Goal: Information Seeking & Learning: Find specific fact

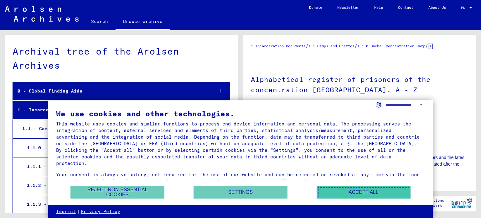
click at [347, 192] on button "Accept all" at bounding box center [364, 191] width 94 height 13
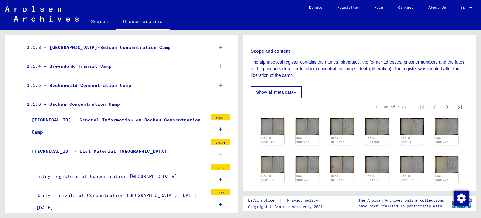
scroll to position [125, 0]
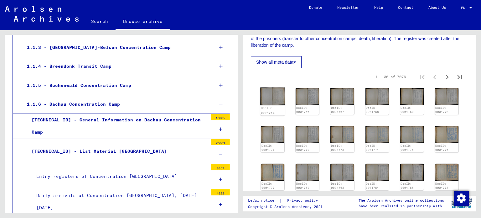
click at [276, 99] on img at bounding box center [272, 96] width 25 height 18
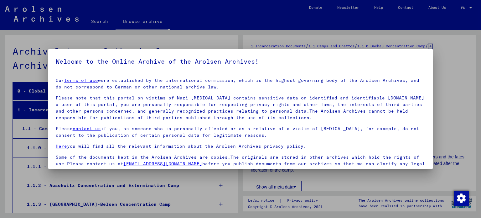
scroll to position [282, 0]
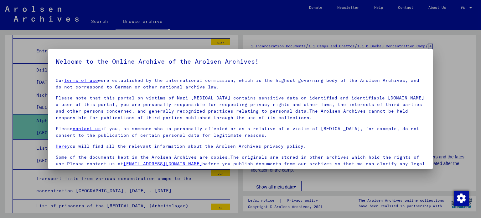
click at [264, 30] on div at bounding box center [240, 109] width 481 height 218
click at [440, 42] on div at bounding box center [240, 109] width 481 height 218
click at [184, 22] on div at bounding box center [240, 109] width 481 height 218
click at [102, 18] on div at bounding box center [240, 109] width 481 height 218
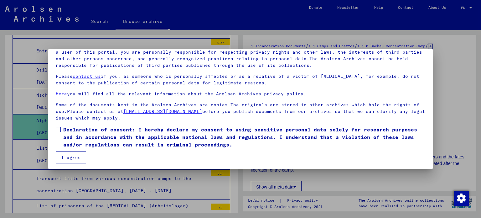
scroll to position [53, 0]
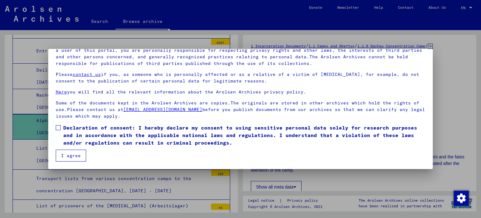
click at [57, 125] on span at bounding box center [58, 127] width 5 height 5
click at [74, 155] on button "I agree" at bounding box center [71, 155] width 30 height 12
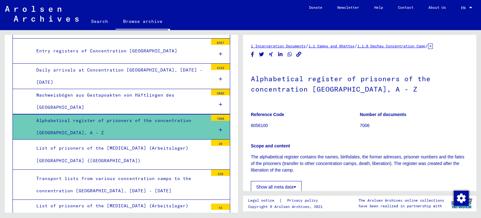
click at [101, 22] on link "Search" at bounding box center [100, 21] width 32 height 15
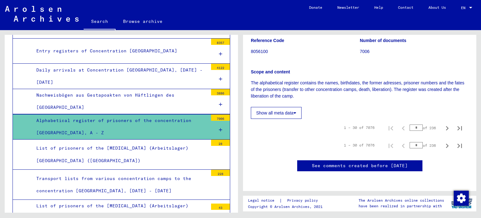
scroll to position [94, 0]
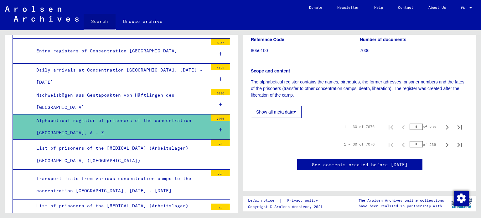
click at [100, 22] on link "Search" at bounding box center [100, 22] width 32 height 16
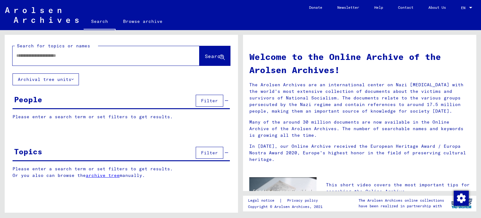
click at [54, 60] on div at bounding box center [97, 56] width 168 height 14
click at [144, 60] on div at bounding box center [97, 56] width 168 height 14
click at [174, 58] on div at bounding box center [106, 55] width 187 height 19
click at [59, 61] on div at bounding box center [97, 56] width 168 height 14
click at [59, 51] on div at bounding box center [97, 56] width 168 height 14
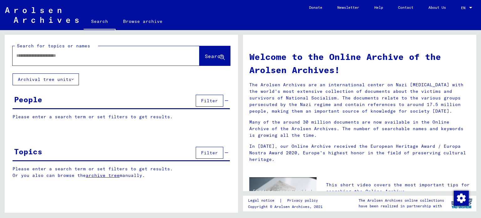
click at [49, 53] on input "text" at bounding box center [98, 55] width 164 height 7
click at [214, 57] on span "Search" at bounding box center [214, 56] width 19 height 6
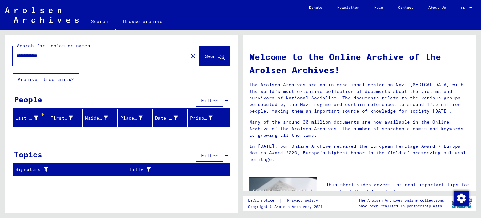
click at [34, 106] on div "People Filter" at bounding box center [121, 101] width 217 height 16
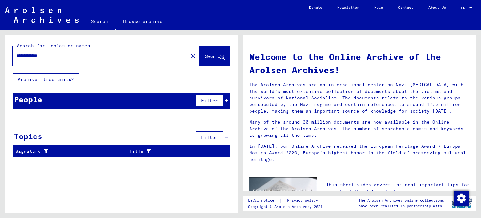
click at [30, 97] on div "People" at bounding box center [28, 99] width 28 height 11
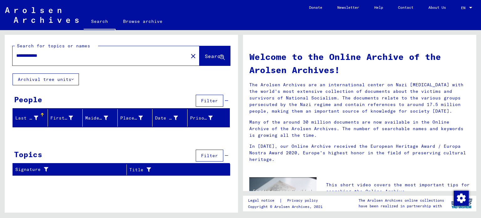
click at [31, 118] on div "Last Name" at bounding box center [26, 118] width 23 height 7
click at [62, 117] on div "First Name" at bounding box center [61, 118] width 23 height 7
click at [95, 119] on div "Maiden Name" at bounding box center [96, 118] width 23 height 7
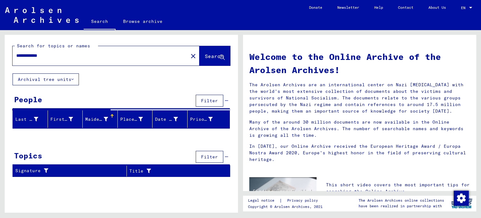
click at [130, 120] on div "Place of Birth" at bounding box center [131, 119] width 23 height 7
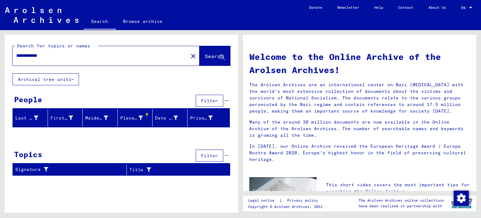
click at [23, 55] on input "**********" at bounding box center [98, 55] width 164 height 7
type input "**********"
click at [211, 56] on span "Search" at bounding box center [214, 56] width 19 height 6
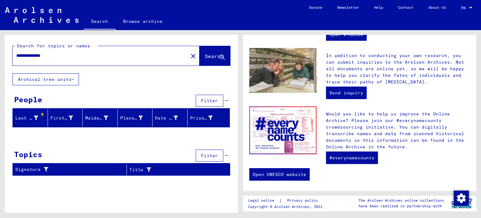
scroll to position [236, 0]
